Goal: Task Accomplishment & Management: Manage account settings

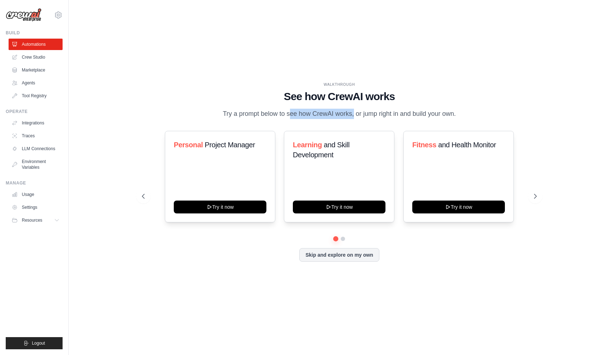
drag, startPoint x: 263, startPoint y: 113, endPoint x: 331, endPoint y: 113, distance: 68.7
click at [331, 113] on p "Try a prompt below to see how CrewAI works, or jump right in and build your own." at bounding box center [339, 114] width 240 height 10
click at [294, 117] on p "Try a prompt below to see how CrewAI works, or jump right in and build your own." at bounding box center [339, 114] width 240 height 10
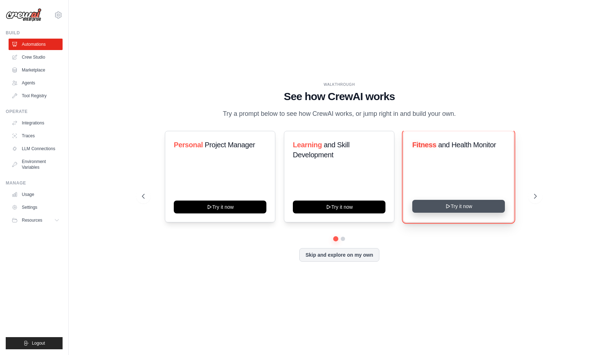
click at [424, 202] on button "Try it now" at bounding box center [458, 206] width 93 height 13
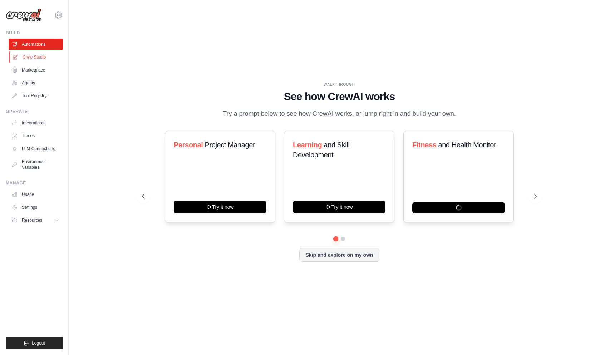
click at [39, 58] on link "Crew Studio" at bounding box center [36, 56] width 54 height 11
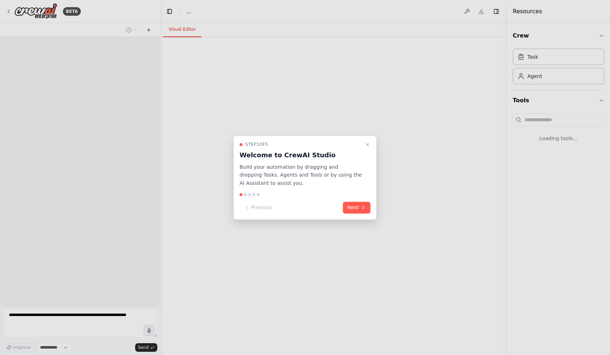
select select "****"
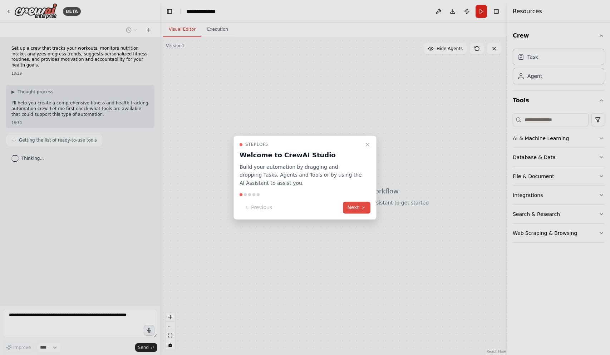
click at [352, 207] on button "Next" at bounding box center [357, 208] width 28 height 12
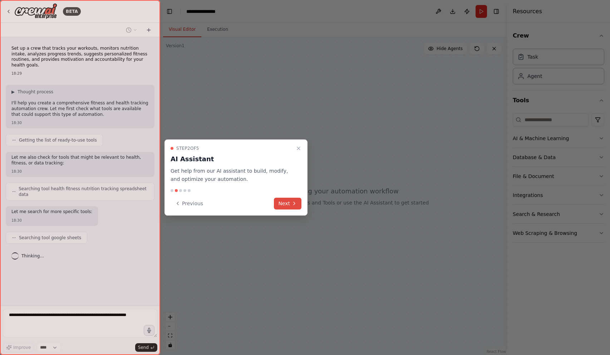
click at [286, 204] on button "Next" at bounding box center [288, 204] width 28 height 12
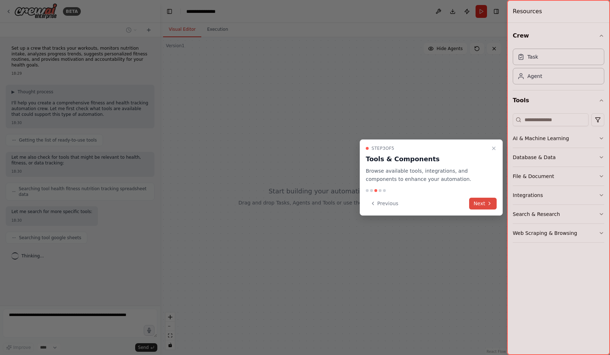
click at [477, 205] on button "Next" at bounding box center [483, 204] width 28 height 12
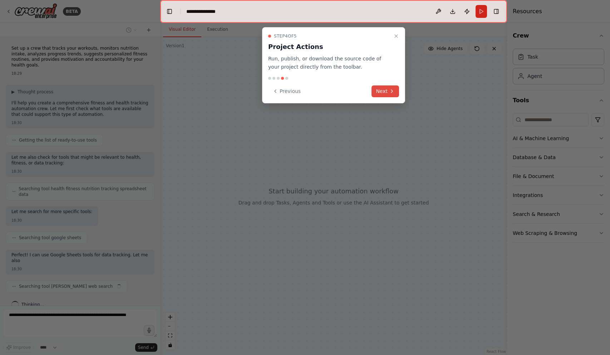
scroll to position [5, 0]
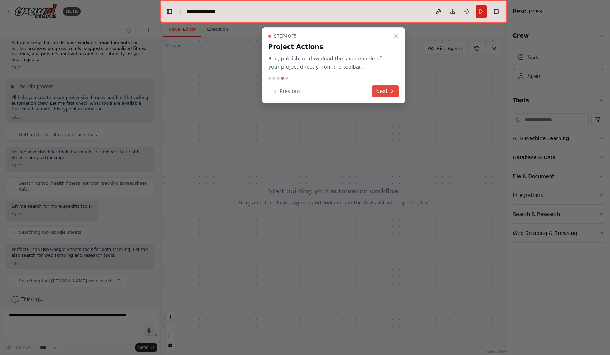
click at [382, 90] on button "Next" at bounding box center [386, 91] width 28 height 12
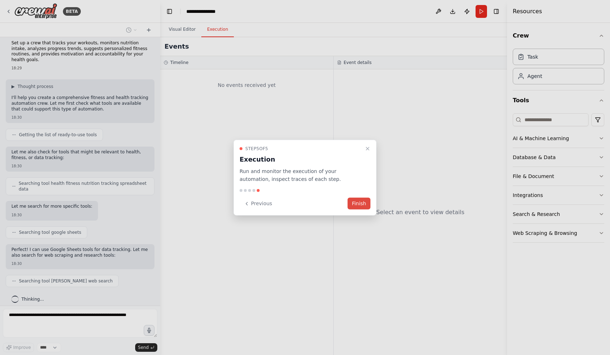
click at [357, 201] on button "Finish" at bounding box center [359, 204] width 23 height 12
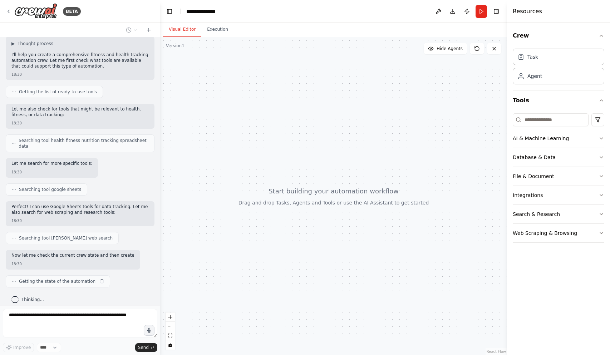
scroll to position [54, 0]
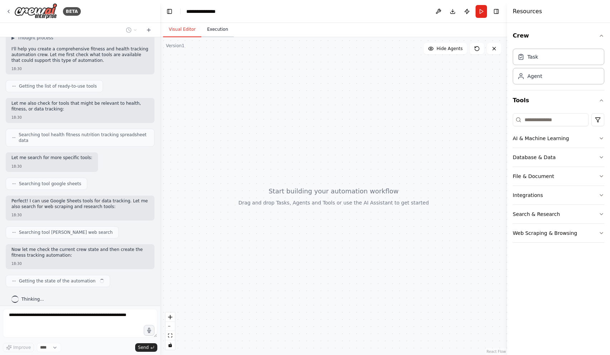
click at [211, 32] on button "Execution" at bounding box center [217, 29] width 33 height 15
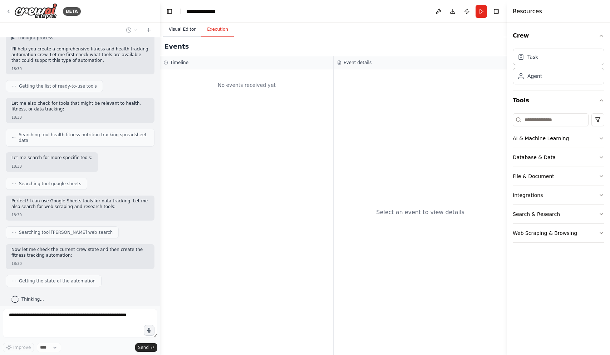
click at [176, 35] on button "Visual Editor" at bounding box center [182, 29] width 38 height 15
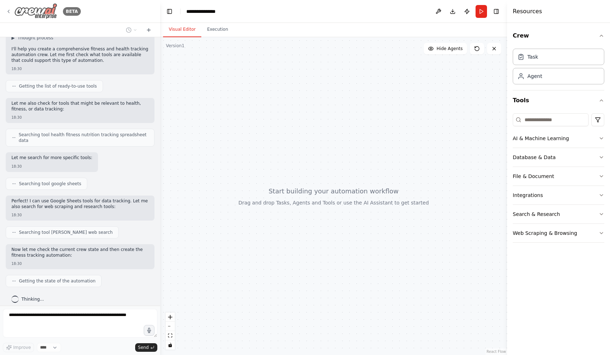
click at [38, 19] on img at bounding box center [35, 11] width 43 height 16
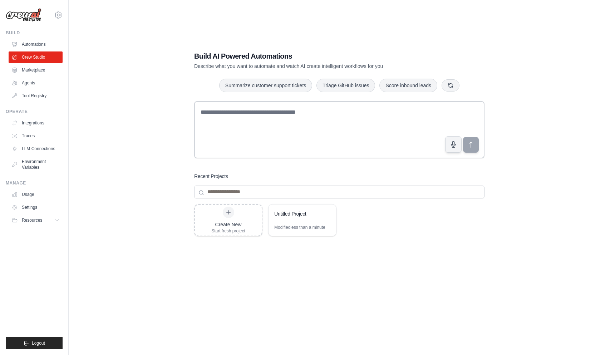
click at [27, 201] on ul "Usage Settings Resources Documentation Blog" at bounding box center [36, 207] width 54 height 37
click at [28, 205] on link "Settings" at bounding box center [36, 207] width 54 height 11
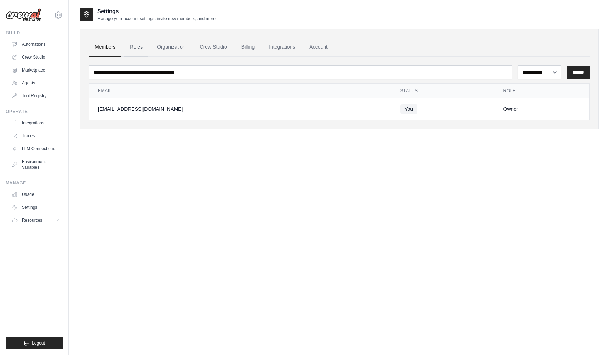
click at [132, 49] on link "Roles" at bounding box center [136, 47] width 24 height 19
click at [170, 49] on link "Organization" at bounding box center [171, 47] width 40 height 19
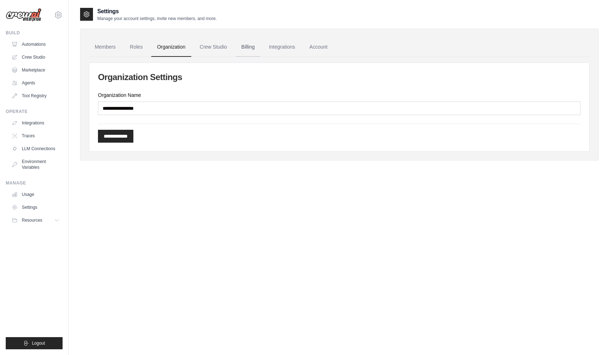
click at [255, 46] on link "Billing" at bounding box center [248, 47] width 25 height 19
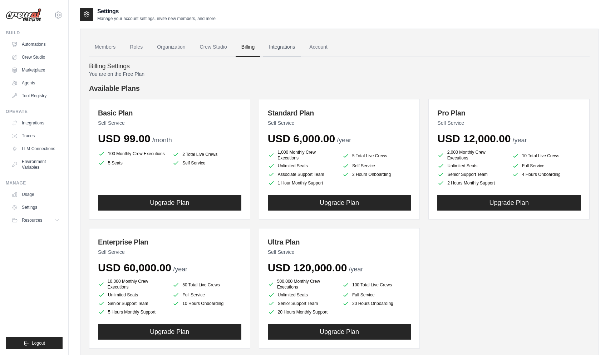
click at [281, 46] on link "Integrations" at bounding box center [282, 47] width 38 height 19
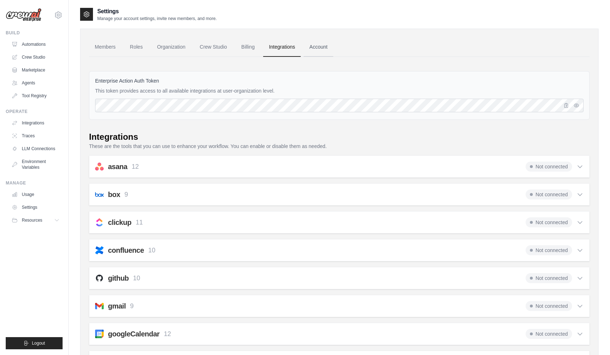
click at [315, 46] on link "Account" at bounding box center [319, 47] width 30 height 19
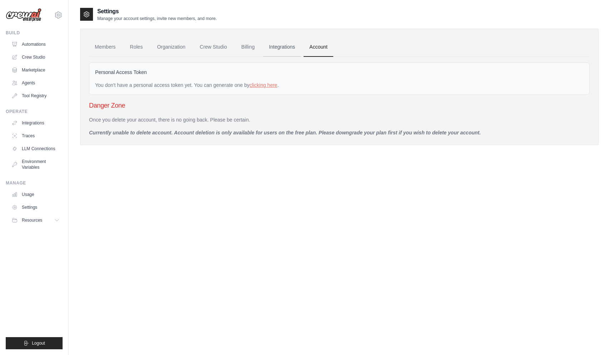
click at [278, 49] on link "Integrations" at bounding box center [282, 47] width 38 height 19
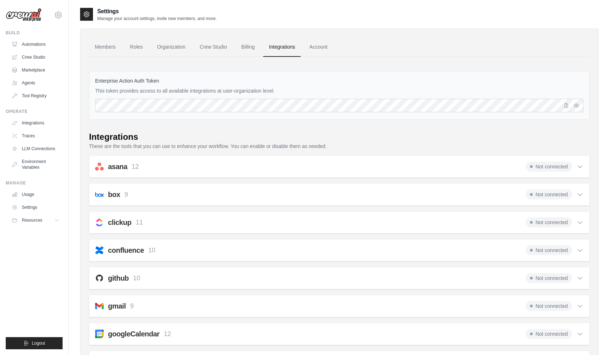
click at [317, 48] on link "Account" at bounding box center [319, 47] width 30 height 19
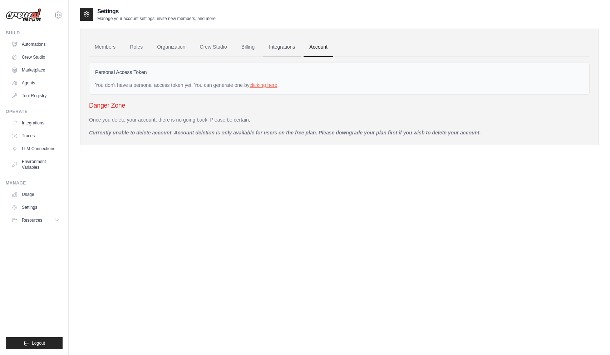
click at [269, 48] on link "Integrations" at bounding box center [282, 47] width 38 height 19
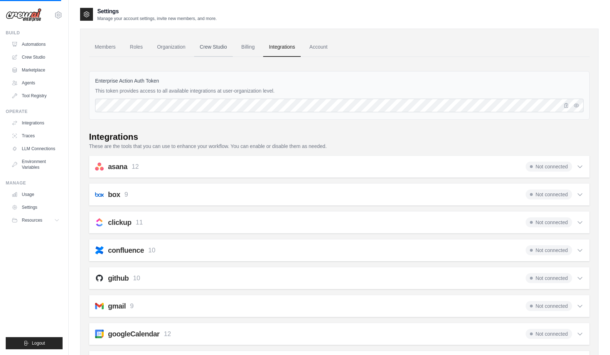
click at [212, 49] on link "Crew Studio" at bounding box center [213, 47] width 39 height 19
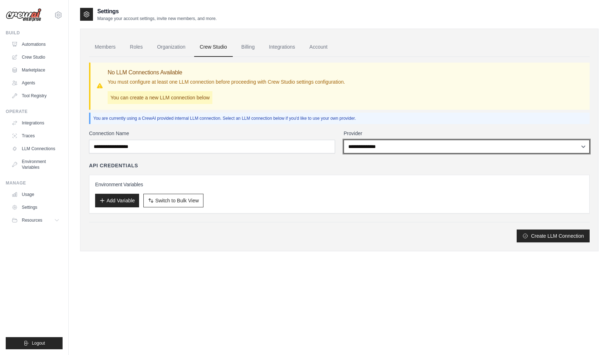
click at [365, 147] on select "**********" at bounding box center [467, 147] width 246 height 14
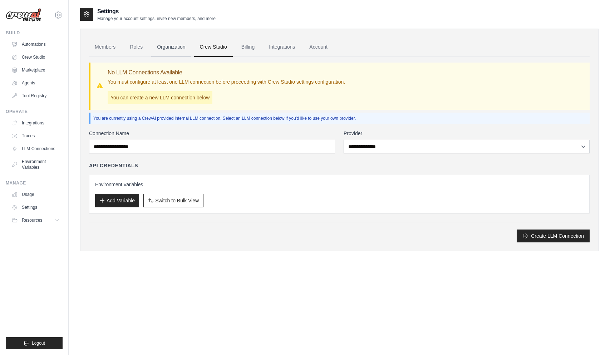
click at [174, 50] on link "Organization" at bounding box center [171, 47] width 40 height 19
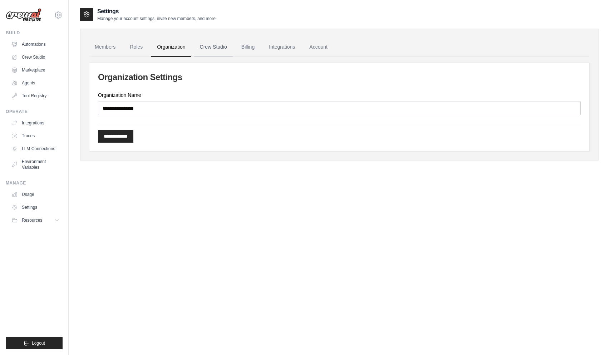
click at [209, 49] on link "Crew Studio" at bounding box center [213, 47] width 39 height 19
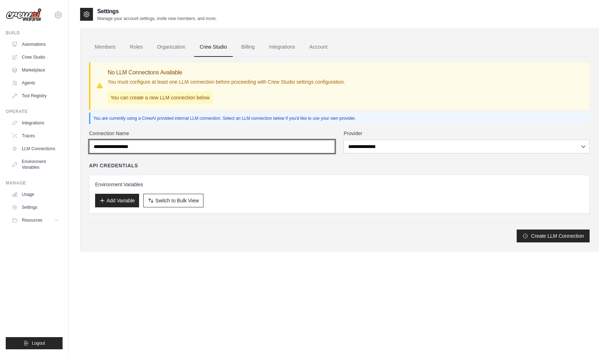
click at [197, 149] on input "Connection Name" at bounding box center [212, 147] width 246 height 14
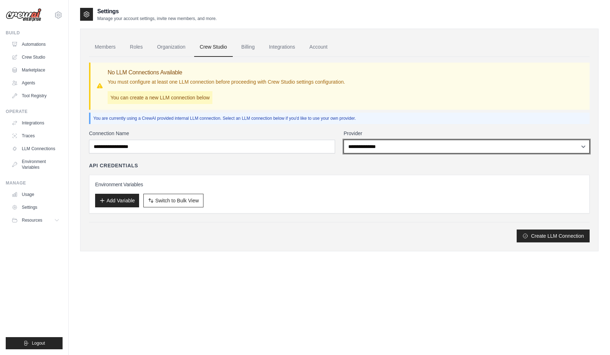
click at [370, 146] on select "**********" at bounding box center [467, 147] width 246 height 14
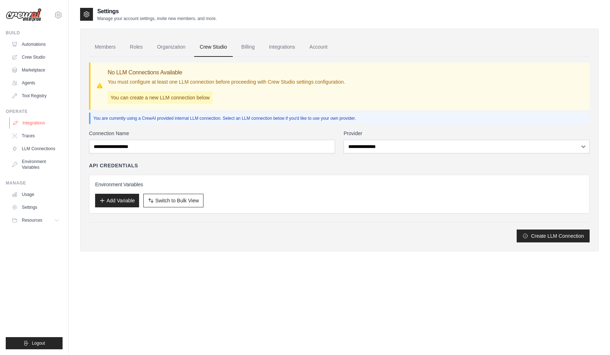
click at [31, 126] on link "Integrations" at bounding box center [36, 122] width 54 height 11
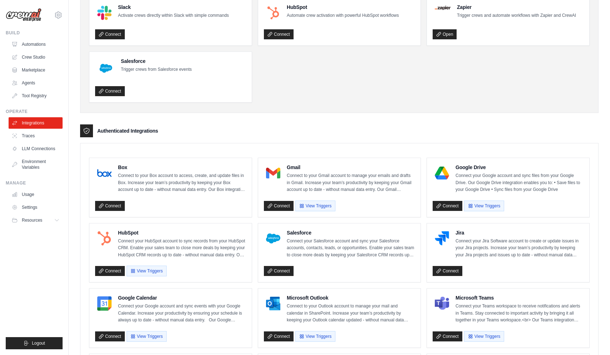
scroll to position [45, 0]
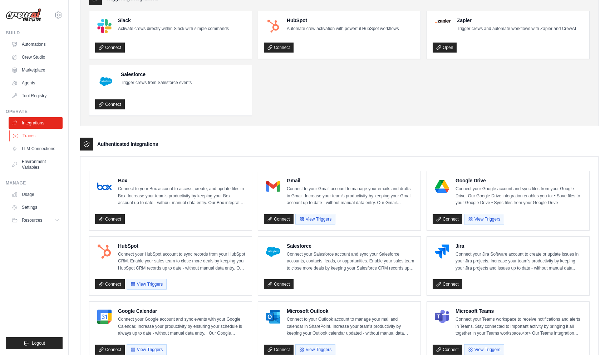
click at [48, 135] on link "Traces" at bounding box center [36, 135] width 54 height 11
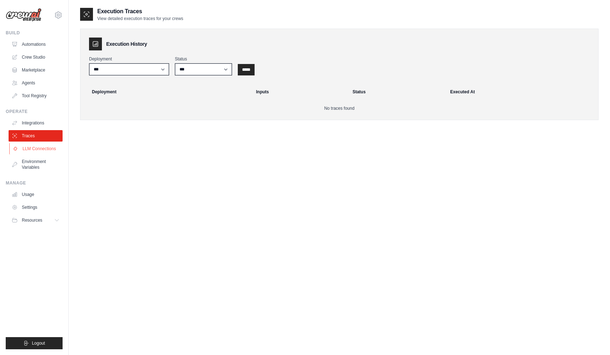
click at [44, 153] on link "LLM Connections" at bounding box center [36, 148] width 54 height 11
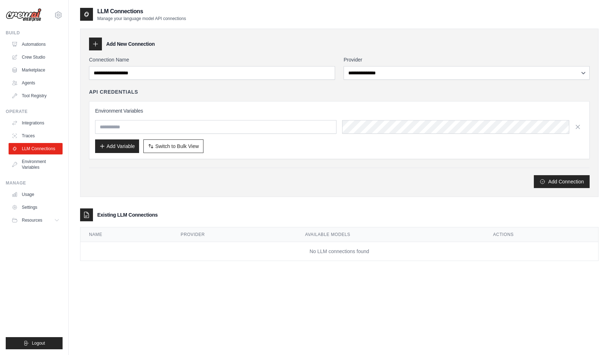
click at [31, 21] on img at bounding box center [24, 15] width 36 height 14
click at [31, 14] on img at bounding box center [24, 15] width 36 height 14
click at [26, 19] on img at bounding box center [24, 15] width 36 height 14
